Goal: Check status: Check status

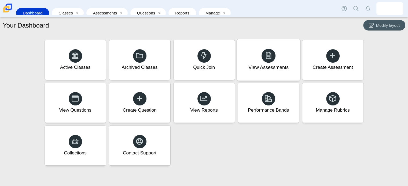
click at [274, 47] on div "View Assessments" at bounding box center [269, 59] width 64 height 41
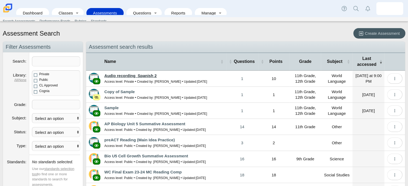
click at [150, 77] on link "Audio recording_Spanish 2" at bounding box center [130, 75] width 52 height 5
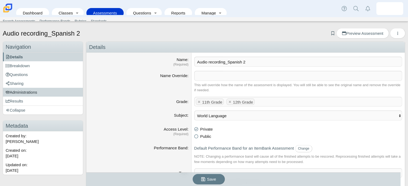
click at [37, 91] on span "Administrations" at bounding box center [22, 92] width 32 height 5
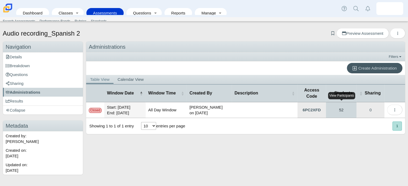
click at [344, 110] on link "52" at bounding box center [341, 110] width 31 height 16
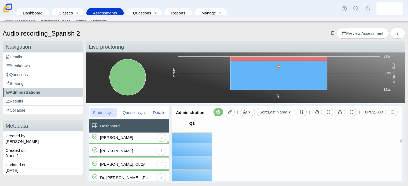
scroll to position [151, 0]
